Goal: Find specific page/section: Find specific page/section

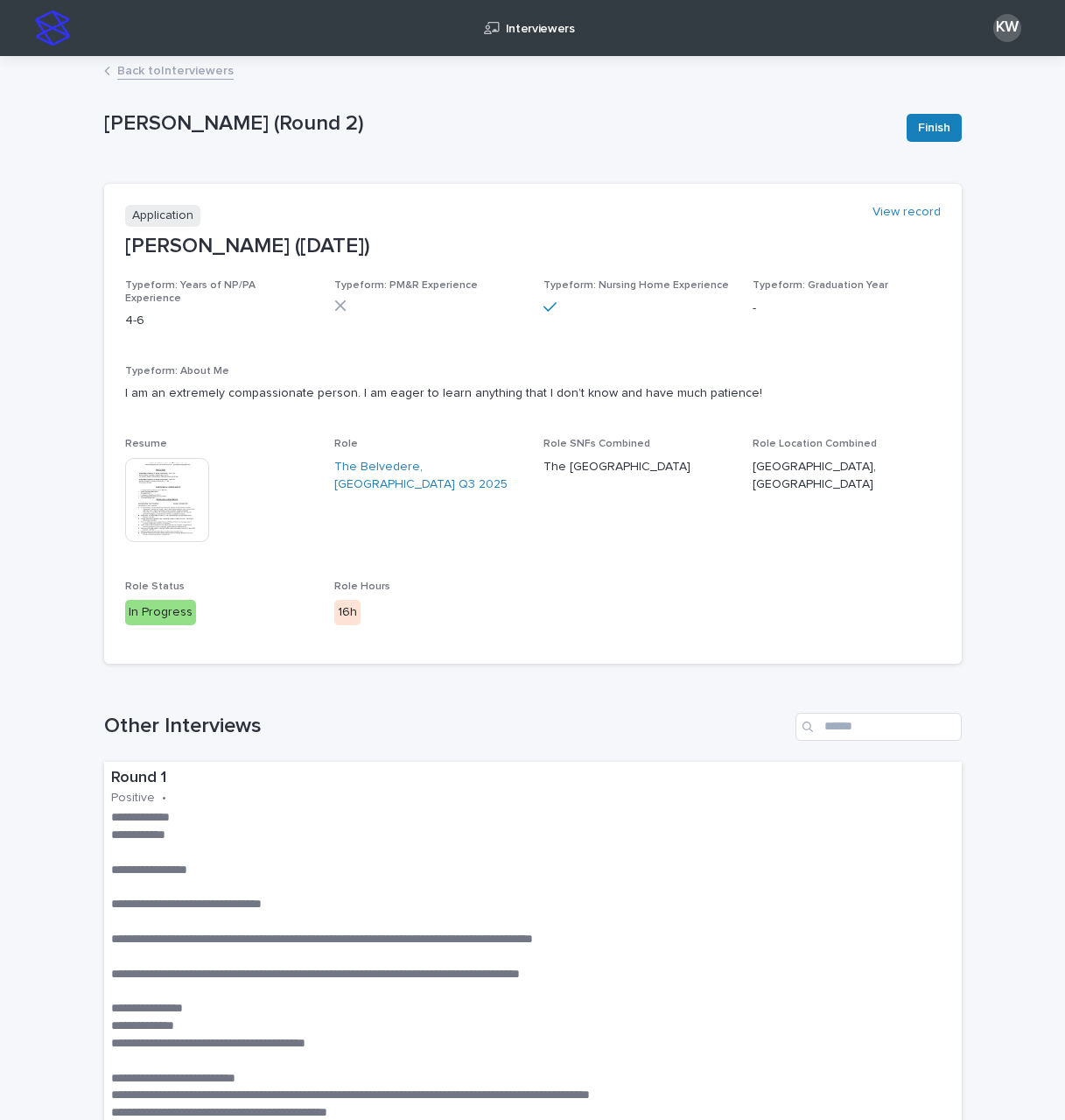
click at [142, 66] on link "Back to Interviewers" at bounding box center [176, 69] width 116 height 20
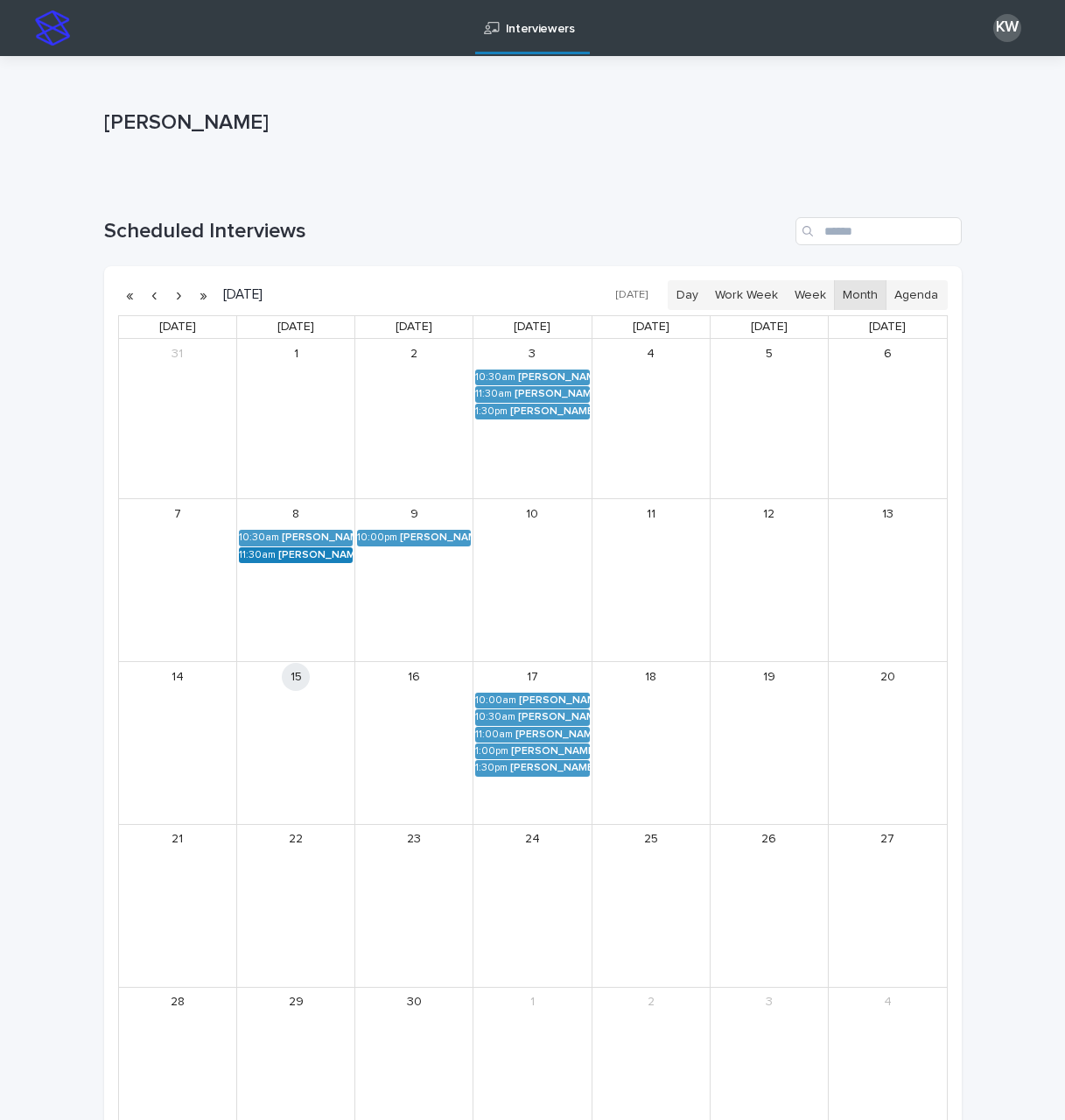
click at [312, 552] on div "Raven Clark (Round 2)" at bounding box center [316, 555] width 75 height 12
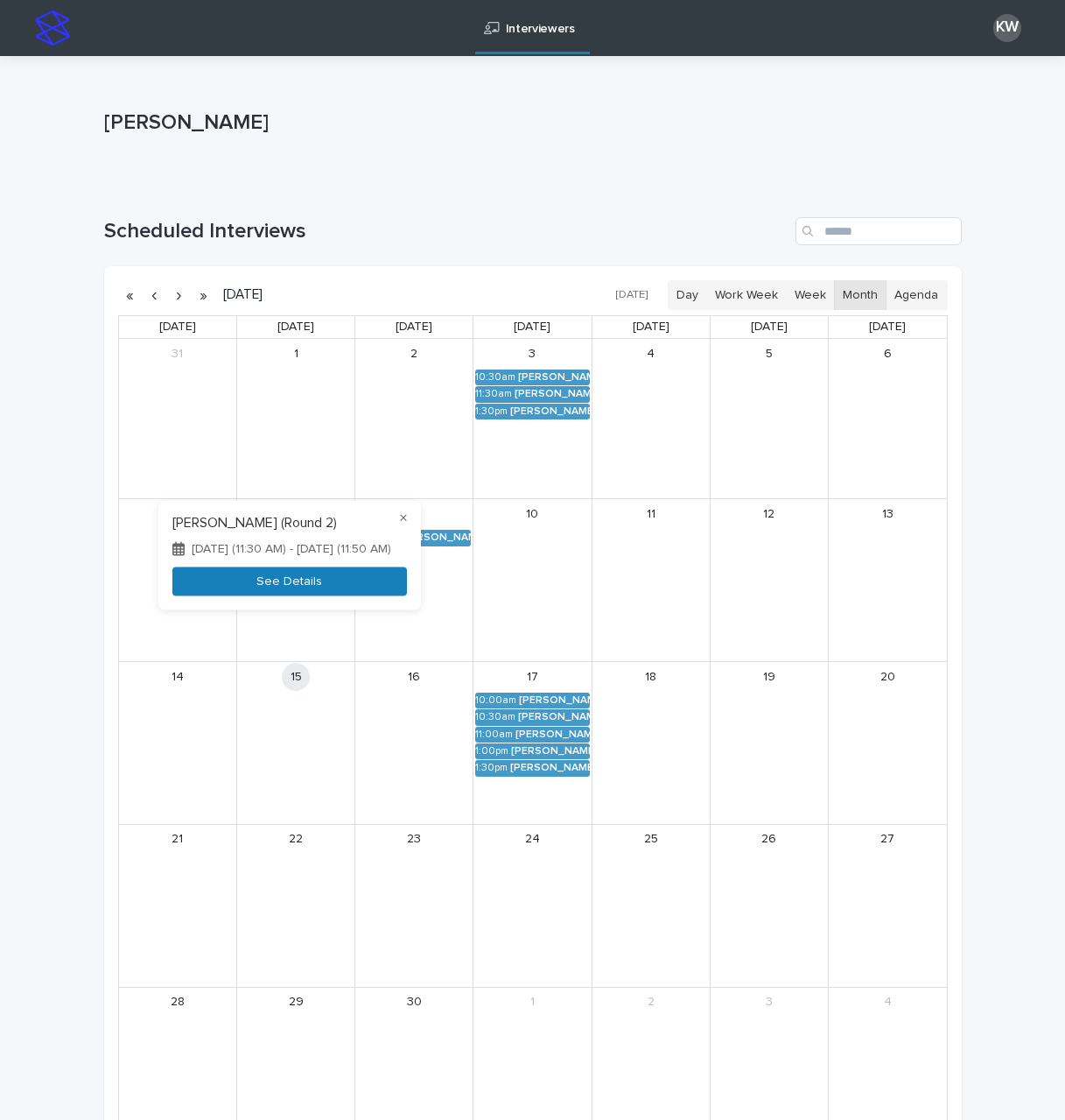
click at [330, 585] on button "See Details" at bounding box center [290, 581] width 235 height 29
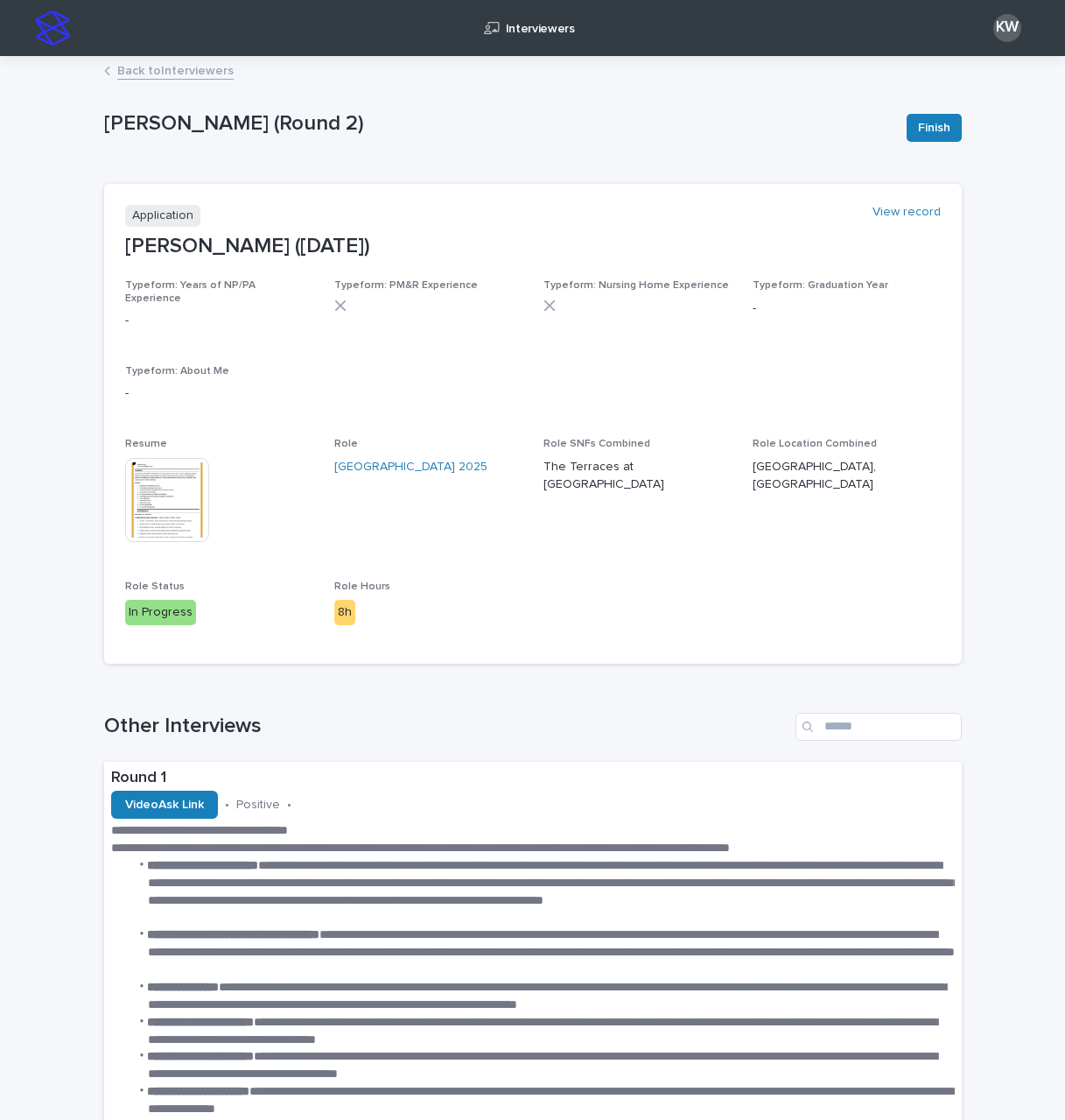
click at [160, 72] on link "Back to Interviewers" at bounding box center [176, 69] width 116 height 20
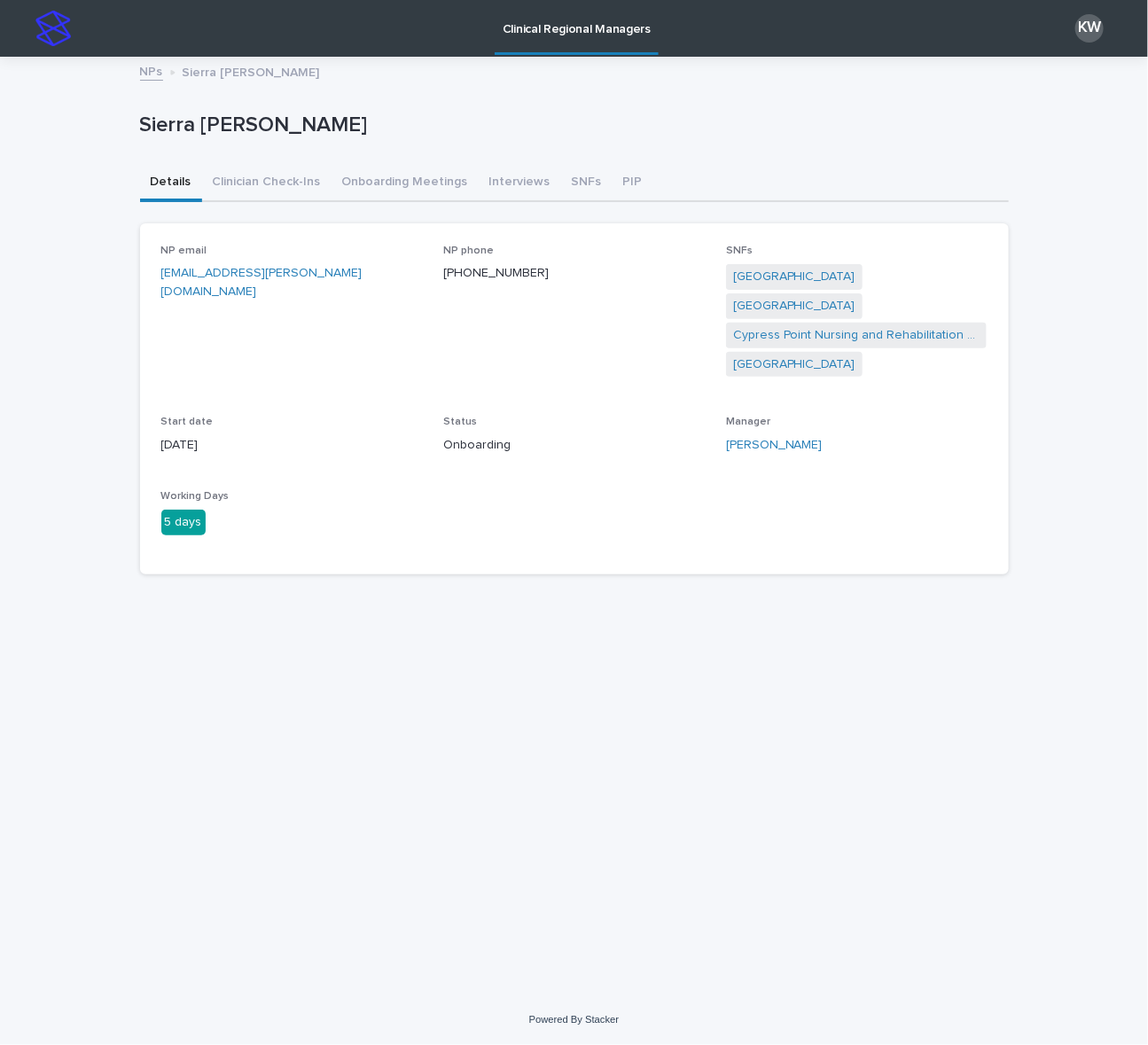
drag, startPoint x: 0, startPoint y: 0, endPoint x: 379, endPoint y: 185, distance: 421.7
click at [379, 185] on button "Onboarding Meetings" at bounding box center [405, 183] width 147 height 37
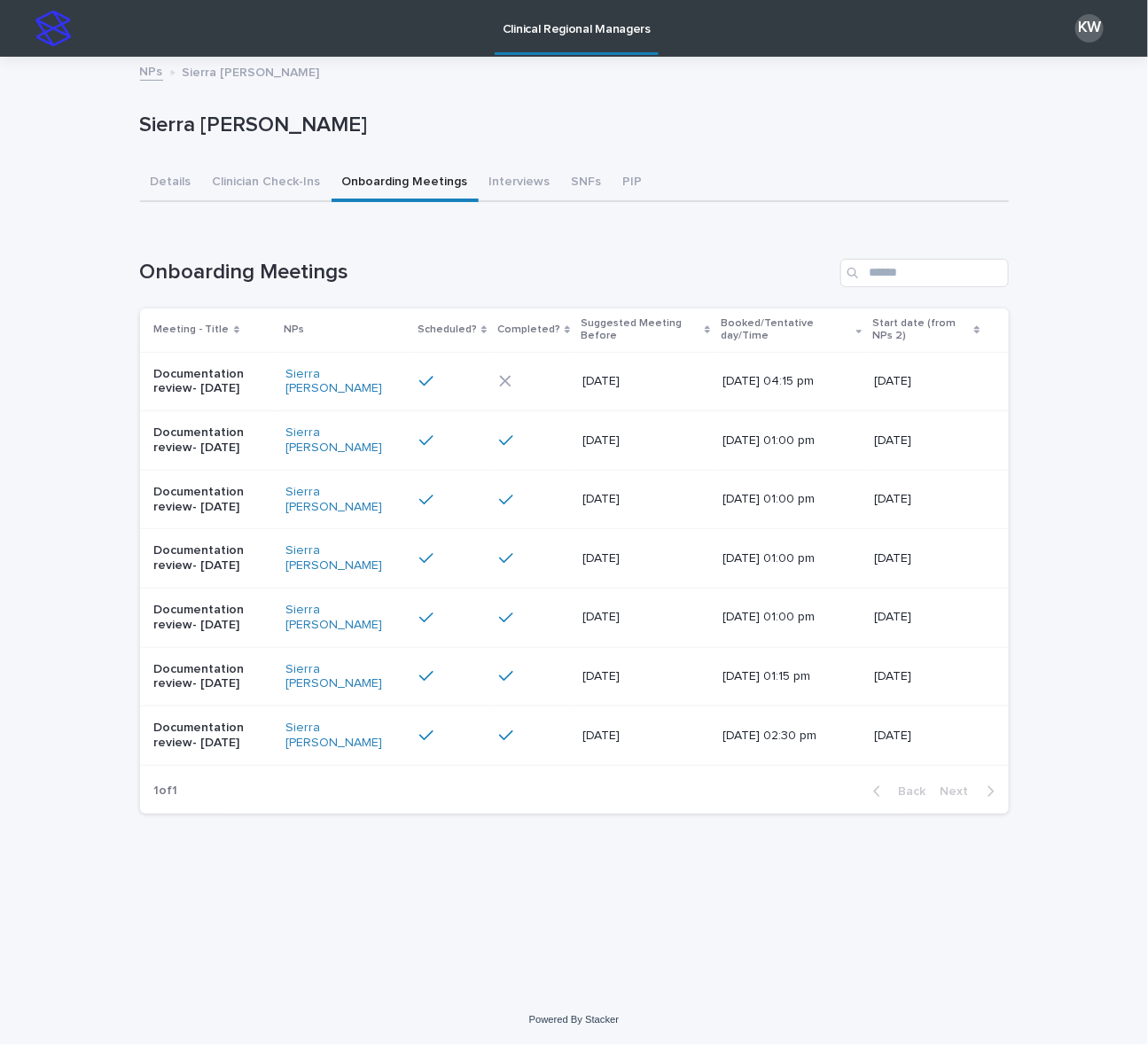
click at [426, 373] on div at bounding box center [450, 380] width 63 height 16
